Goal: Find specific page/section: Find specific page/section

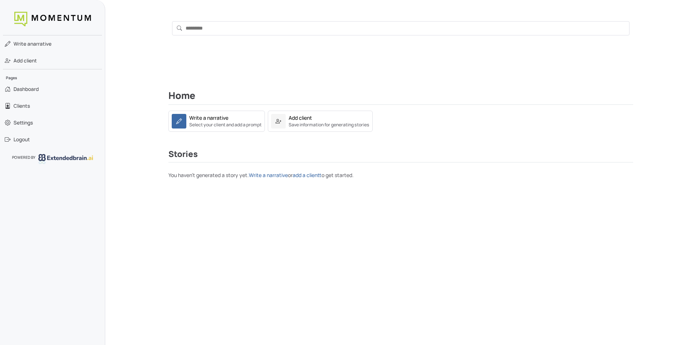
click at [404, 238] on div "Home Write a narrative Select your client and add a prompt Add client Save info…" at bounding box center [400, 197] width 591 height 292
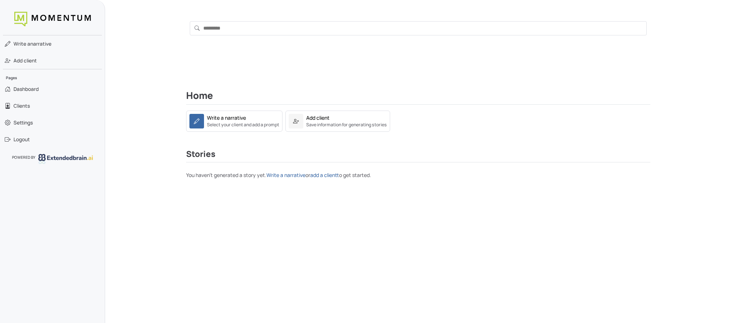
click at [23, 88] on span "Dashboard" at bounding box center [26, 88] width 25 height 7
click at [24, 108] on span "Clients" at bounding box center [22, 105] width 16 height 7
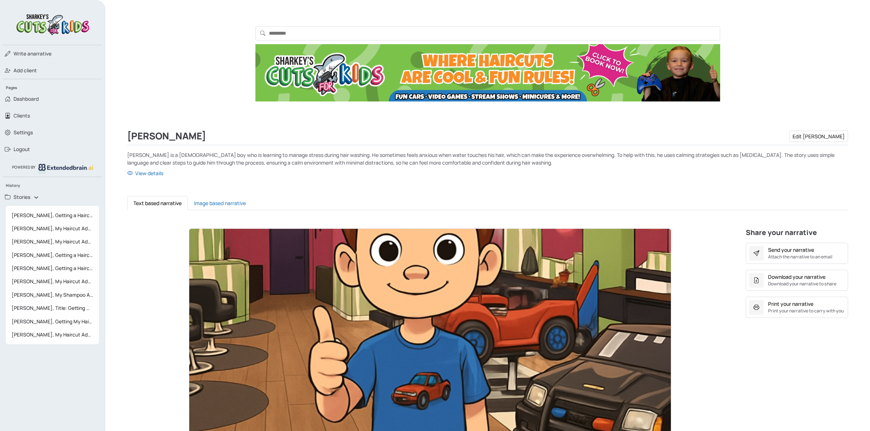
scroll to position [197, 0]
